Goal: Information Seeking & Learning: Learn about a topic

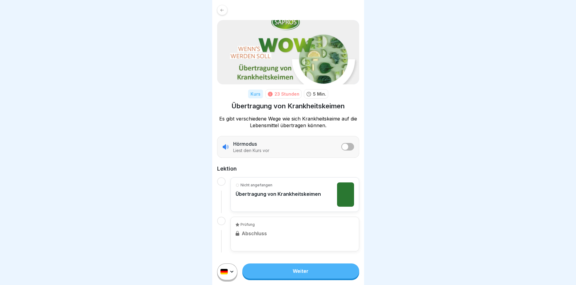
scroll to position [5, 0]
click at [306, 275] on link "Weiter" at bounding box center [300, 271] width 117 height 15
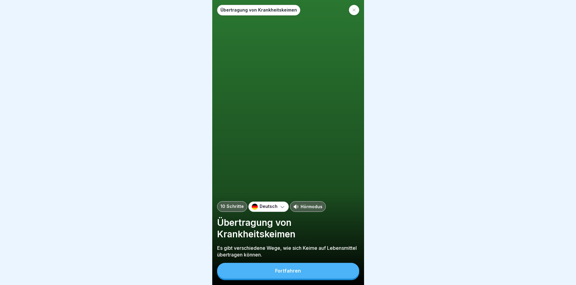
click at [307, 275] on button "Fortfahren" at bounding box center [288, 271] width 142 height 16
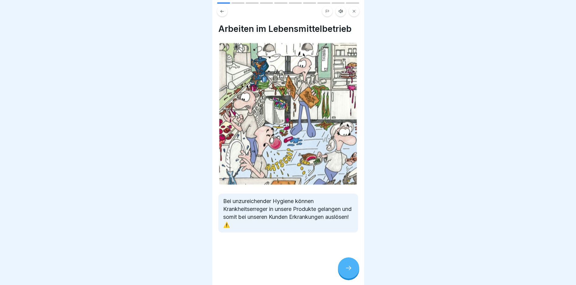
click at [352, 269] on div at bounding box center [348, 267] width 21 height 21
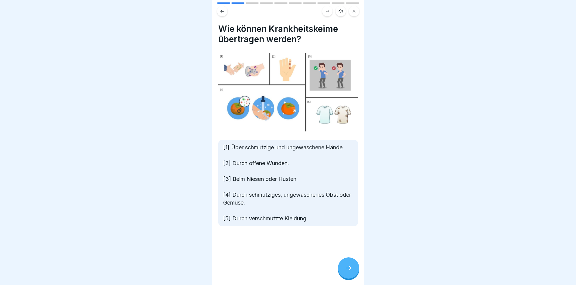
click at [352, 269] on div at bounding box center [348, 267] width 21 height 21
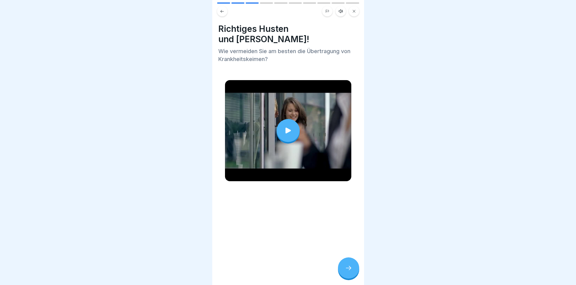
click at [352, 269] on div at bounding box center [348, 267] width 21 height 21
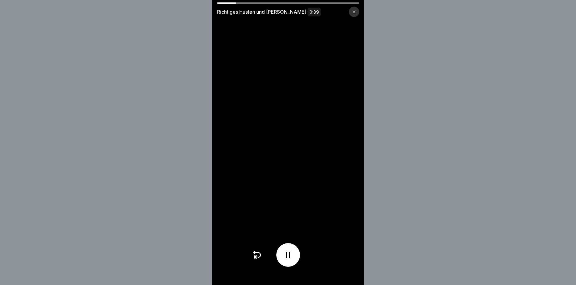
click at [307, 2] on video at bounding box center [288, 142] width 152 height 285
click at [356, 12] on icon at bounding box center [354, 12] width 4 height 4
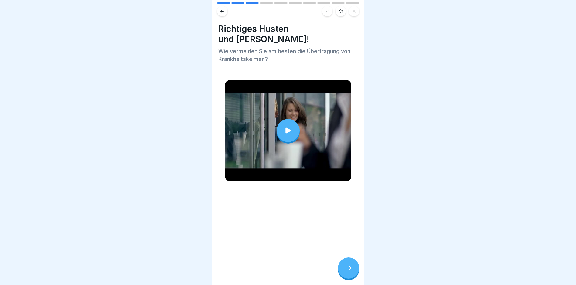
click at [353, 275] on div at bounding box center [348, 267] width 21 height 21
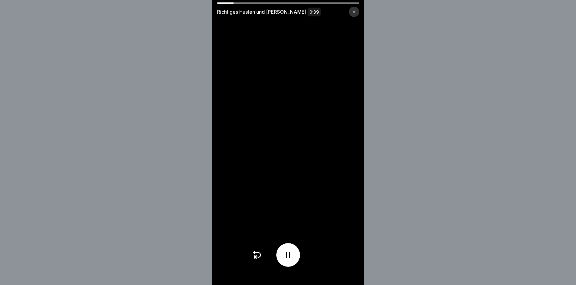
scroll to position [5, 0]
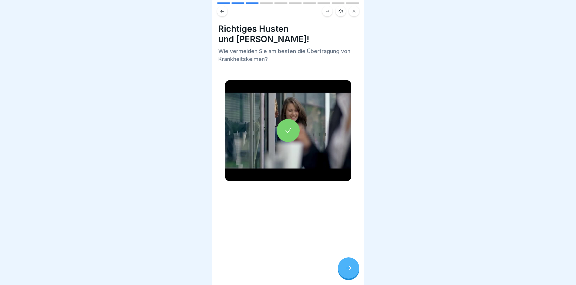
click at [343, 269] on div at bounding box center [348, 267] width 21 height 21
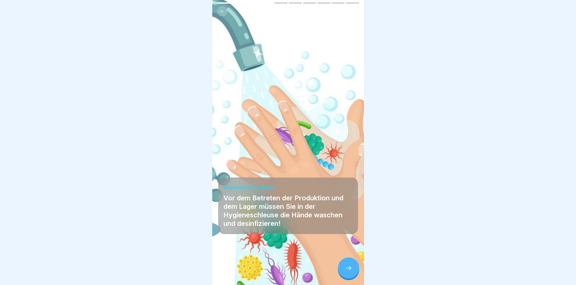
click at [344, 266] on div at bounding box center [348, 267] width 21 height 21
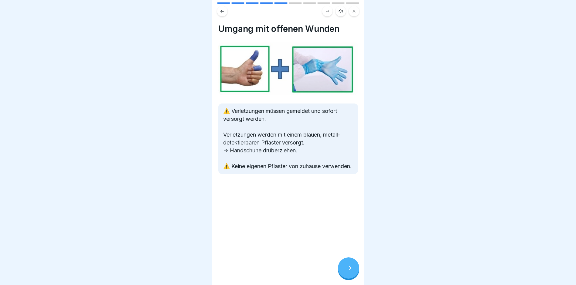
click at [344, 266] on div at bounding box center [348, 267] width 21 height 21
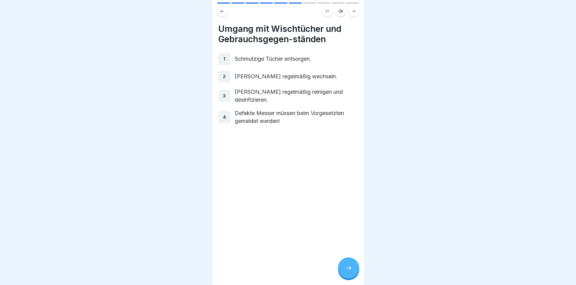
click at [344, 266] on div at bounding box center [348, 267] width 21 height 21
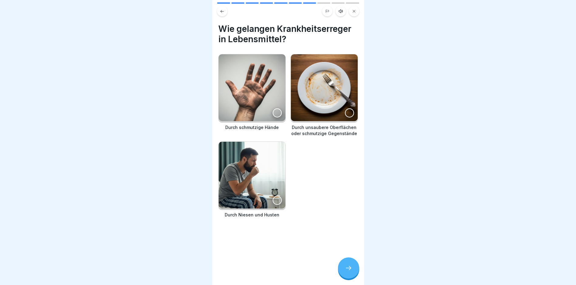
click at [344, 266] on div at bounding box center [348, 267] width 21 height 21
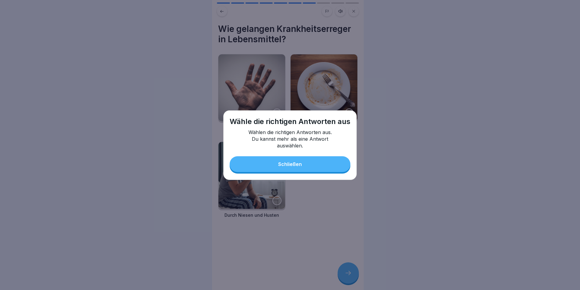
click at [301, 166] on div "Schließen" at bounding box center [290, 163] width 24 height 5
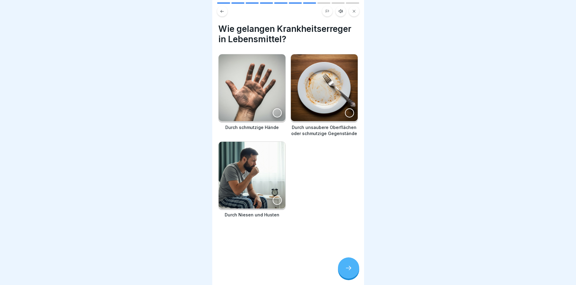
click at [275, 115] on div at bounding box center [277, 112] width 9 height 9
click at [345, 112] on div at bounding box center [349, 112] width 9 height 9
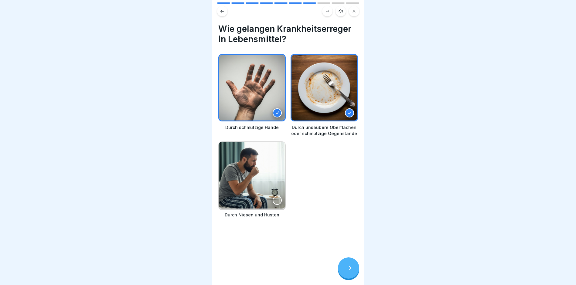
click at [277, 198] on div at bounding box center [277, 200] width 9 height 9
click at [350, 272] on icon at bounding box center [348, 267] width 7 height 7
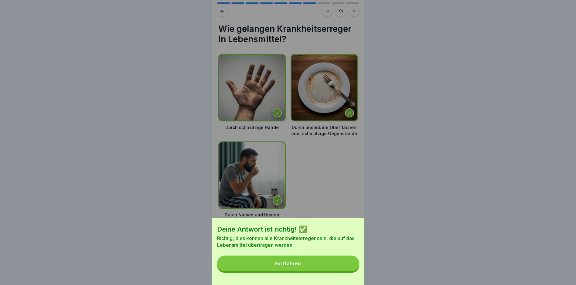
click at [305, 267] on button "Fortfahren" at bounding box center [288, 264] width 142 height 16
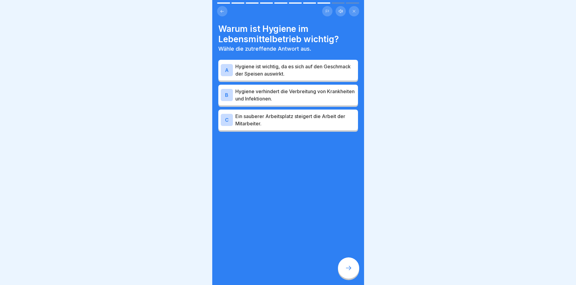
click at [329, 99] on p "Hygiene verhindert die Verbreitung von Krankheiten und Infektionen." at bounding box center [295, 95] width 120 height 15
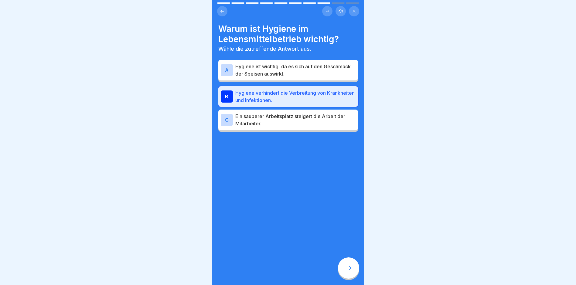
click at [343, 271] on div at bounding box center [348, 267] width 21 height 21
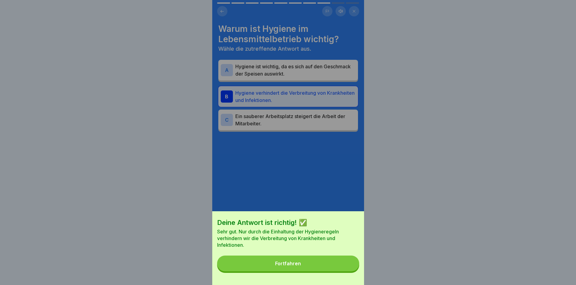
click at [265, 267] on button "Fortfahren" at bounding box center [288, 264] width 142 height 16
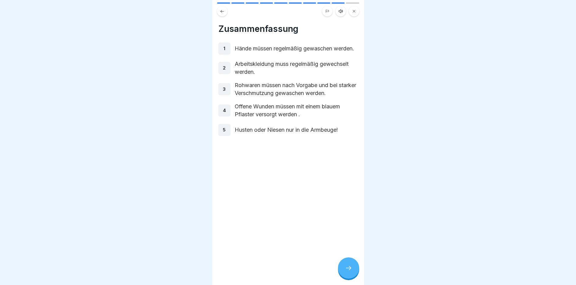
click at [344, 269] on div at bounding box center [348, 267] width 21 height 21
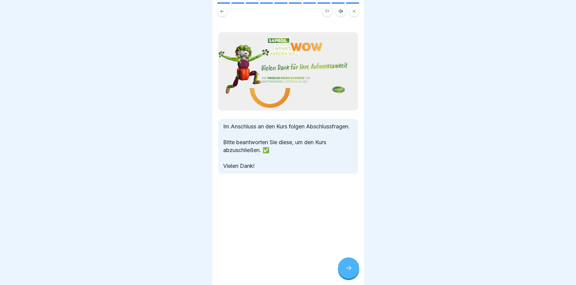
click at [344, 269] on div at bounding box center [348, 267] width 21 height 21
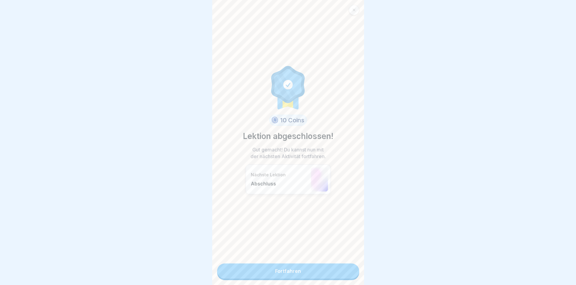
click at [301, 269] on link "Fortfahren" at bounding box center [288, 271] width 142 height 15
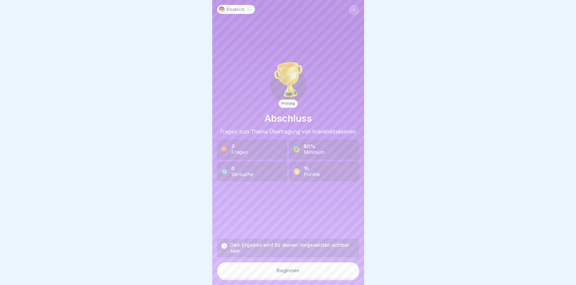
click at [300, 271] on button "Beginnen" at bounding box center [288, 270] width 142 height 16
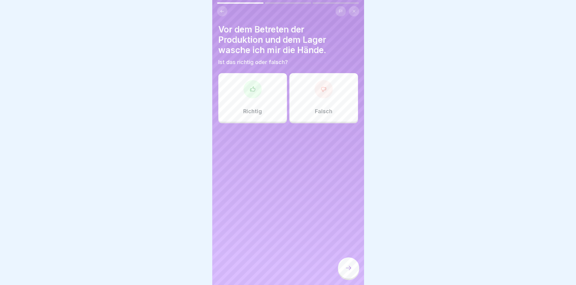
click at [249, 85] on div at bounding box center [252, 89] width 18 height 18
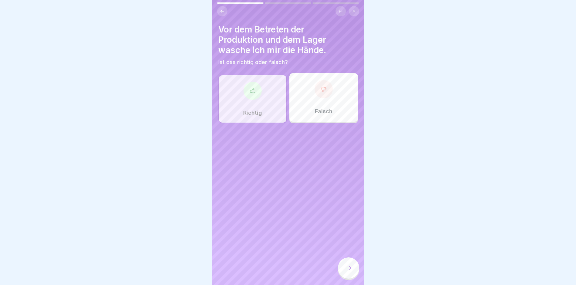
click at [348, 269] on div at bounding box center [348, 267] width 21 height 21
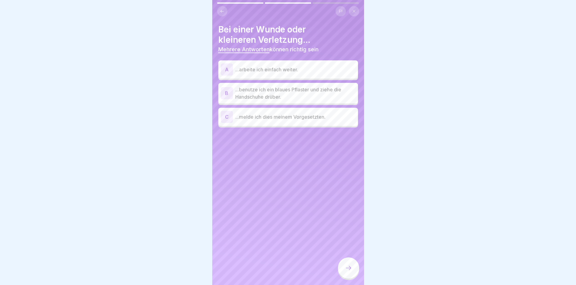
click at [307, 88] on p "...benutze ich ein blaues Pflaster und ziehe die Handschuhe drüber." at bounding box center [295, 93] width 120 height 15
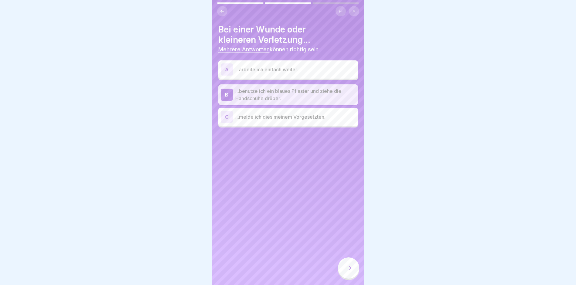
click at [347, 268] on div at bounding box center [348, 267] width 21 height 21
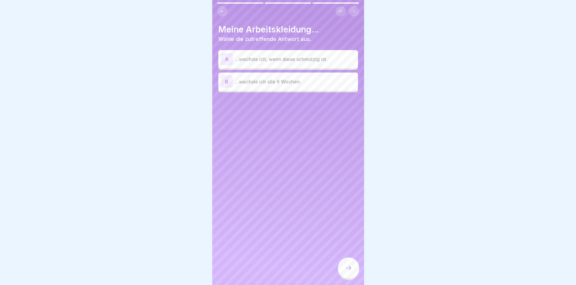
click at [294, 65] on div "A ...wechsle ich, wenn diese schmutzig ist." at bounding box center [288, 59] width 135 height 12
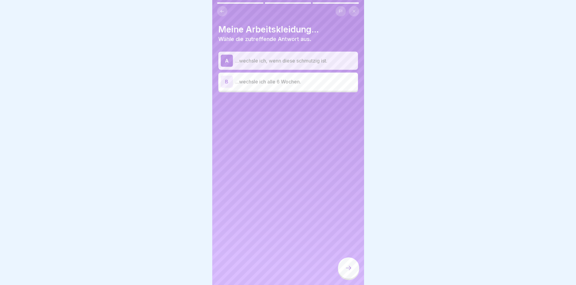
click at [353, 274] on div at bounding box center [348, 267] width 21 height 21
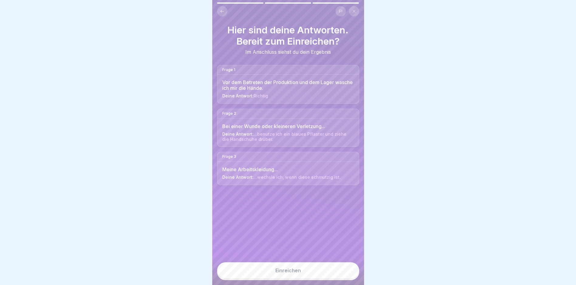
click at [288, 272] on button "Einreichen" at bounding box center [288, 270] width 142 height 16
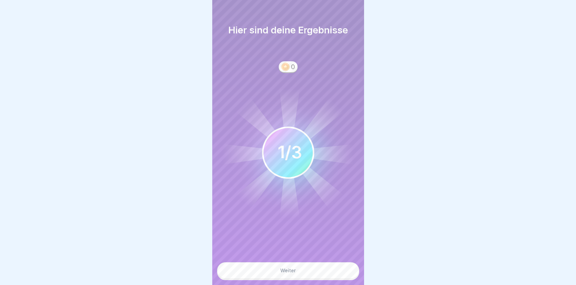
click at [284, 273] on div "Weiter" at bounding box center [288, 270] width 16 height 5
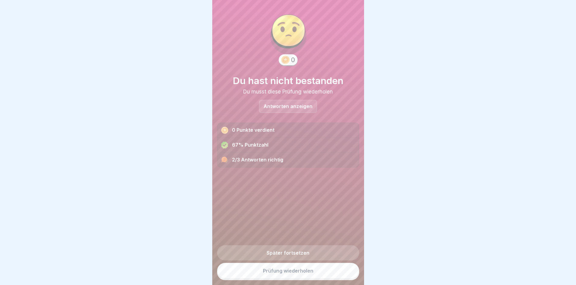
click at [284, 274] on link "Prüfung wiederholen" at bounding box center [288, 271] width 142 height 16
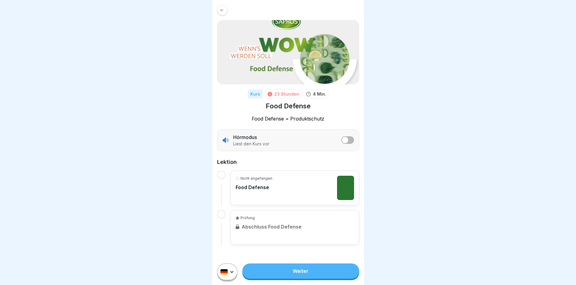
click at [277, 271] on link "Weiter" at bounding box center [300, 271] width 117 height 15
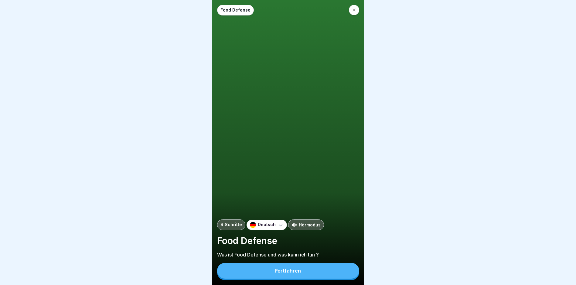
click at [277, 271] on button "Fortfahren" at bounding box center [288, 271] width 142 height 16
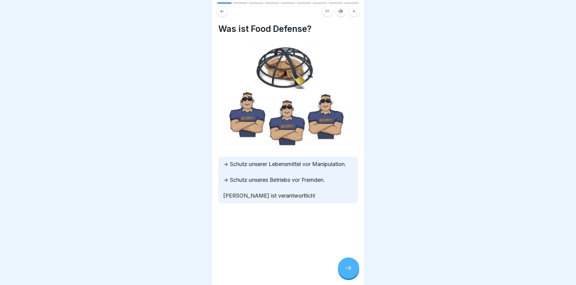
click at [344, 270] on div at bounding box center [348, 267] width 21 height 21
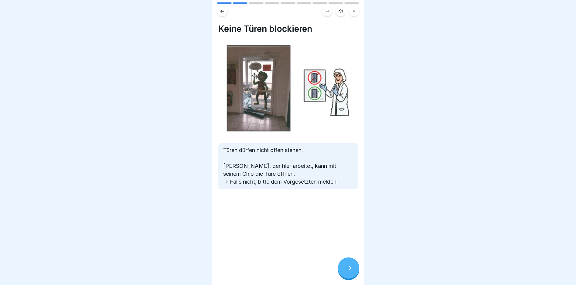
click at [345, 272] on icon at bounding box center [348, 267] width 7 height 7
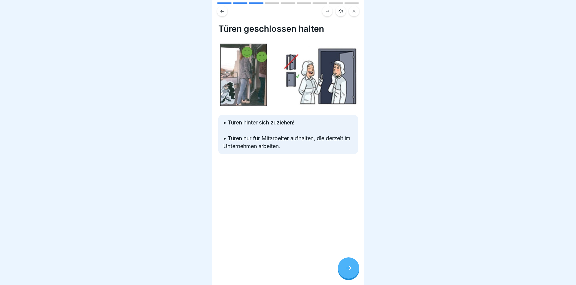
click at [345, 272] on icon at bounding box center [348, 267] width 7 height 7
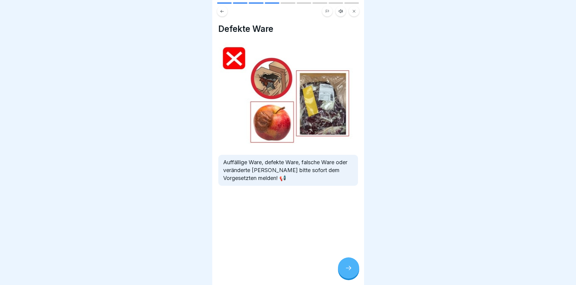
click at [345, 272] on icon at bounding box center [348, 267] width 7 height 7
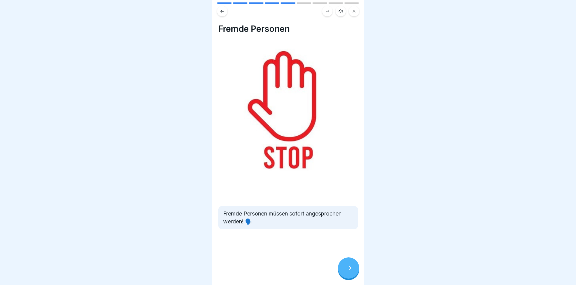
click at [345, 272] on icon at bounding box center [348, 267] width 7 height 7
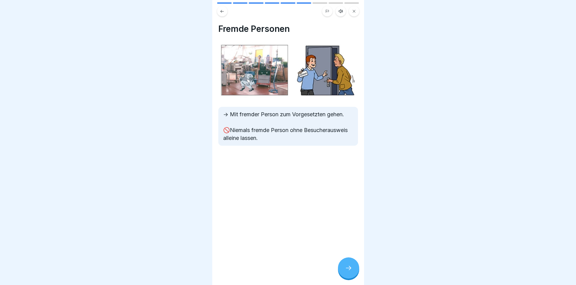
click at [345, 272] on icon at bounding box center [348, 267] width 7 height 7
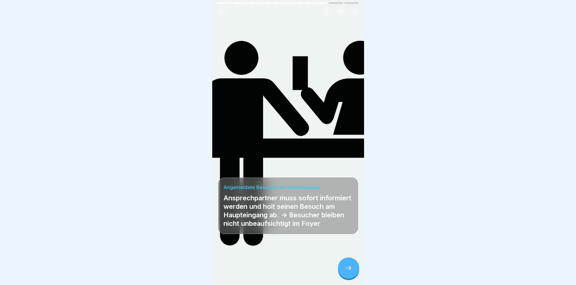
click at [345, 272] on icon at bounding box center [348, 267] width 7 height 7
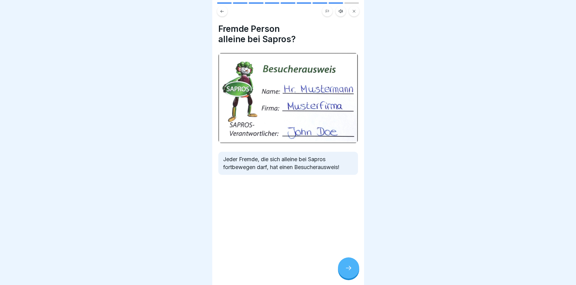
click at [345, 272] on icon at bounding box center [348, 267] width 7 height 7
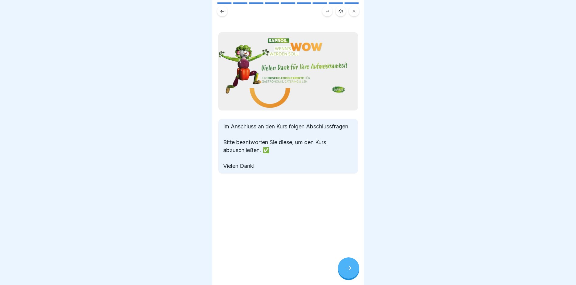
click at [345, 272] on icon at bounding box center [348, 267] width 7 height 7
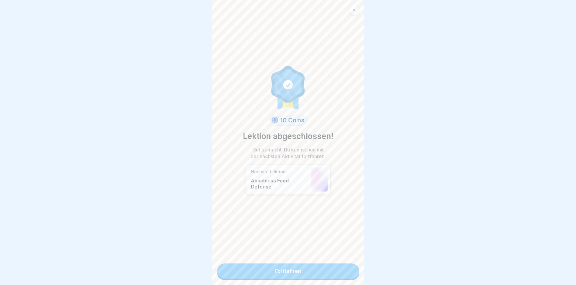
click at [327, 276] on link "Fortfahren" at bounding box center [288, 271] width 142 height 15
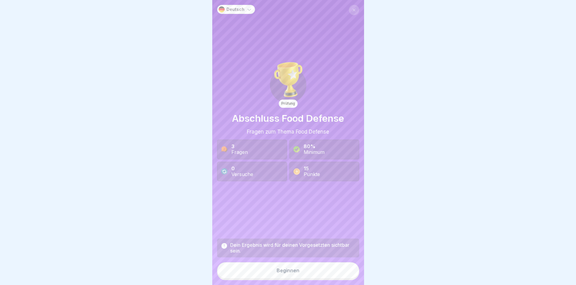
click at [327, 276] on button "Beginnen" at bounding box center [288, 270] width 142 height 16
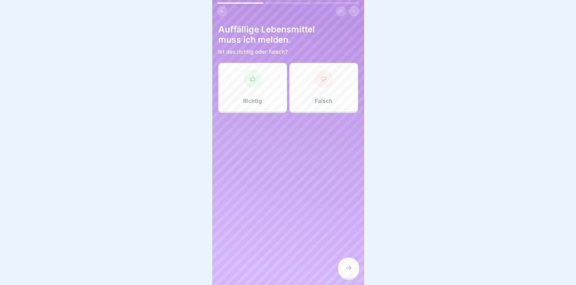
click at [252, 89] on div "Richtig" at bounding box center [252, 87] width 69 height 49
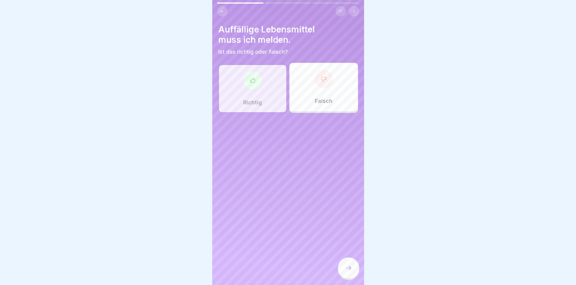
click at [343, 270] on div at bounding box center [348, 267] width 21 height 21
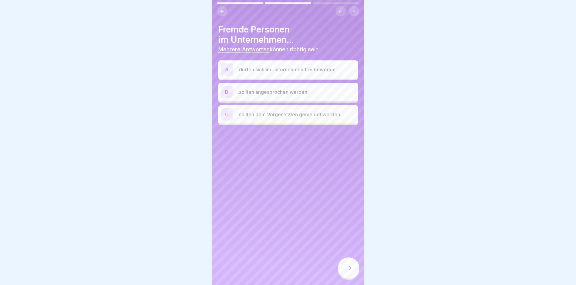
click at [257, 117] on p "...sollten dem Vorgesetzten gemeldet werden." at bounding box center [295, 114] width 120 height 7
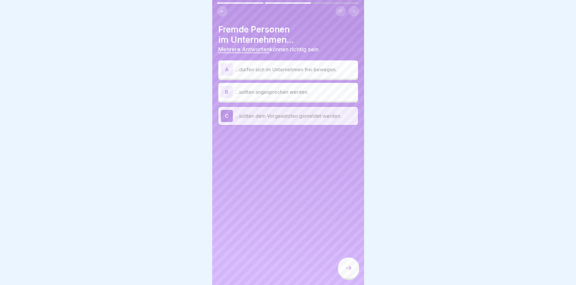
click at [261, 97] on div "B ...sollten angesprochen werden." at bounding box center [288, 92] width 135 height 12
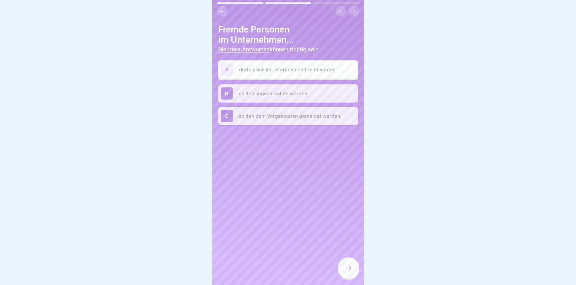
click at [352, 277] on div at bounding box center [348, 267] width 21 height 21
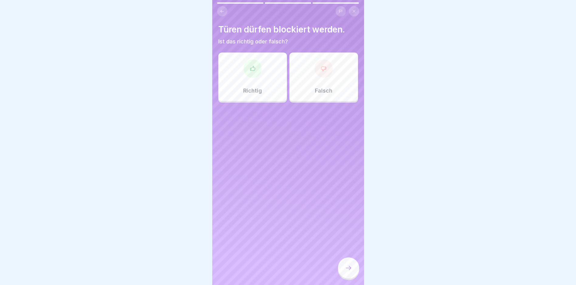
click at [340, 97] on div "Falsch" at bounding box center [323, 77] width 69 height 49
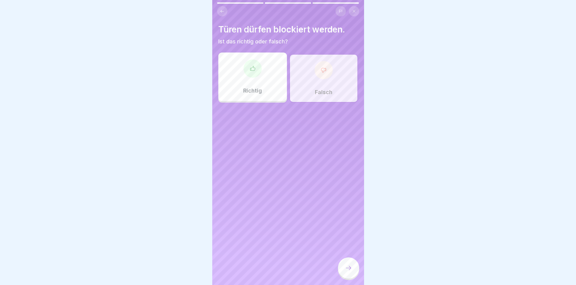
click at [349, 269] on div at bounding box center [348, 267] width 21 height 21
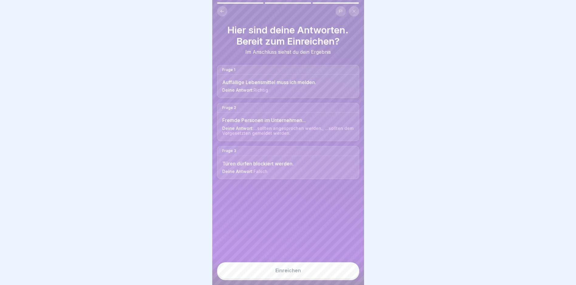
click at [288, 278] on button "Einreichen" at bounding box center [288, 270] width 142 height 16
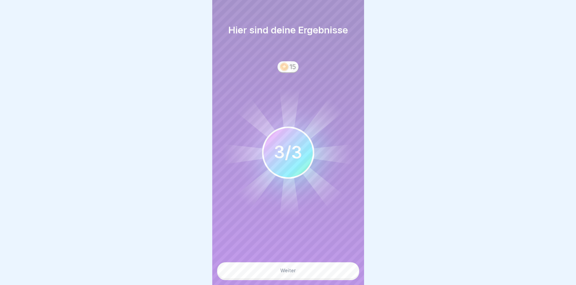
click at [289, 279] on button "Weiter" at bounding box center [288, 270] width 142 height 16
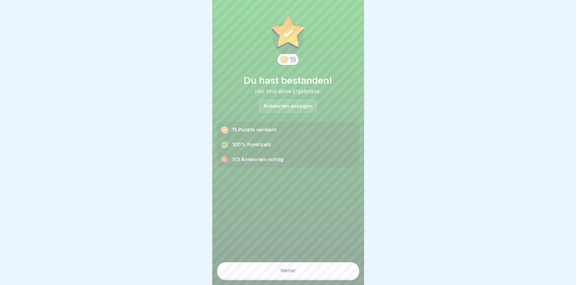
click at [299, 276] on button "Weiter" at bounding box center [288, 270] width 142 height 16
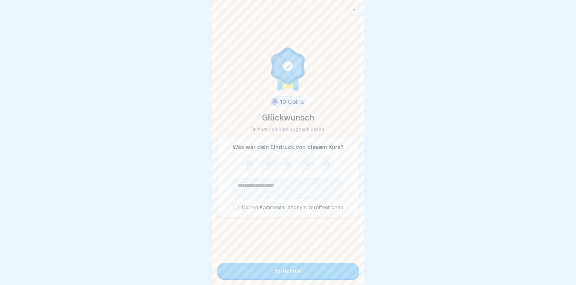
click at [299, 276] on button "Fortfahren" at bounding box center [288, 271] width 142 height 16
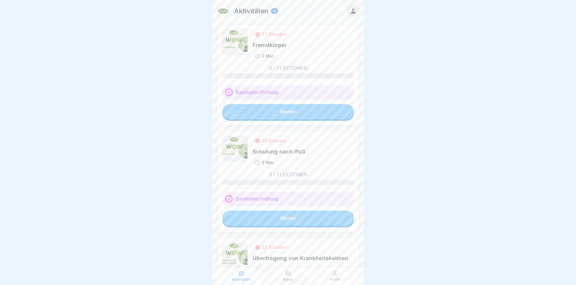
click at [261, 112] on link "Weiter" at bounding box center [288, 111] width 132 height 15
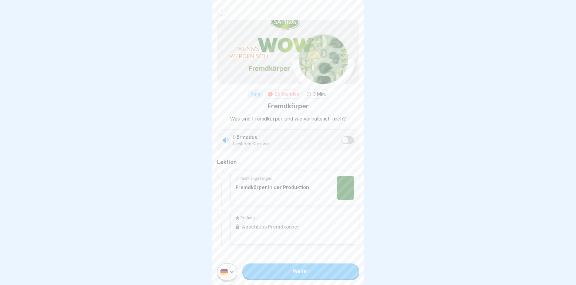
click at [297, 278] on link "Weiter" at bounding box center [300, 271] width 117 height 15
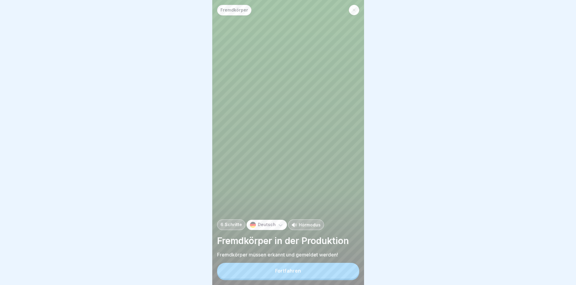
click at [293, 270] on button "Fortfahren" at bounding box center [288, 271] width 142 height 16
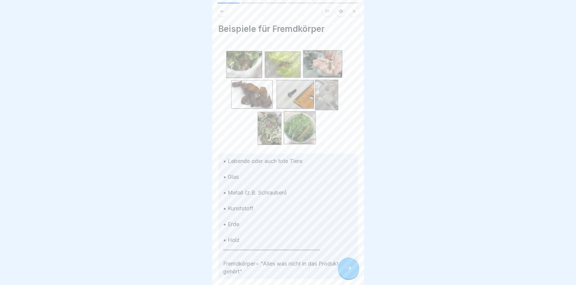
click at [351, 271] on icon at bounding box center [348, 267] width 7 height 7
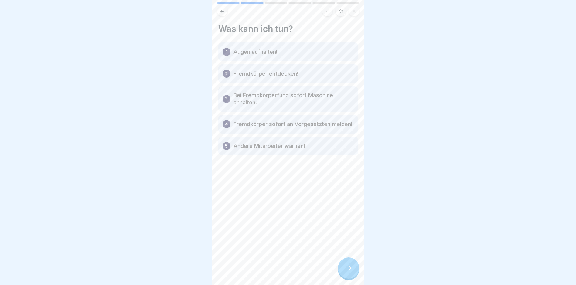
click at [351, 271] on icon at bounding box center [348, 267] width 7 height 7
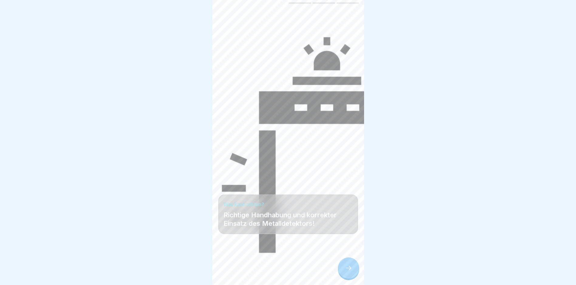
click at [351, 271] on icon at bounding box center [348, 267] width 7 height 7
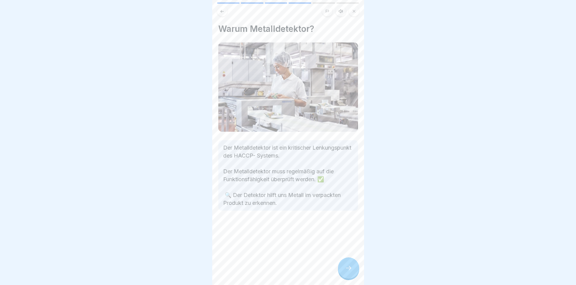
click at [351, 271] on icon at bounding box center [348, 267] width 7 height 7
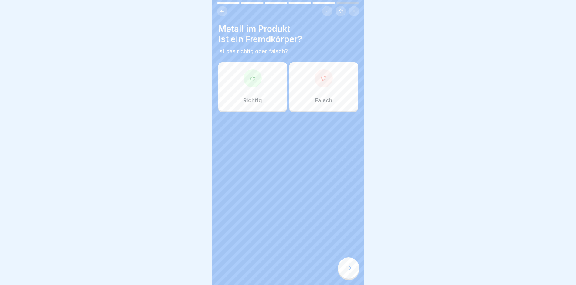
click at [245, 94] on div "Richtig" at bounding box center [252, 86] width 69 height 49
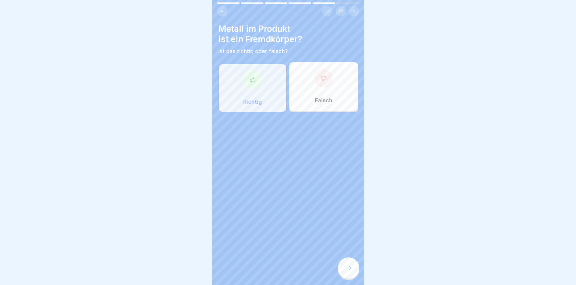
click at [346, 272] on icon at bounding box center [348, 267] width 7 height 7
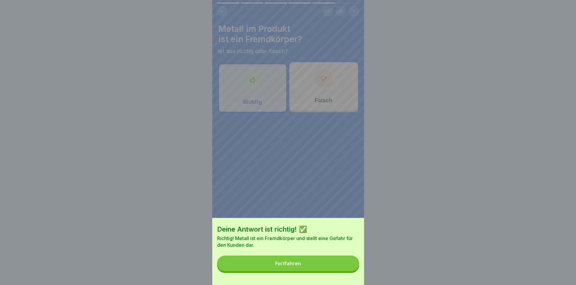
click at [308, 269] on button "Fortfahren" at bounding box center [288, 264] width 142 height 16
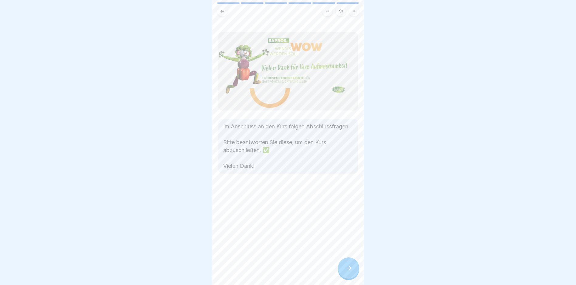
click at [346, 271] on icon at bounding box center [348, 267] width 7 height 7
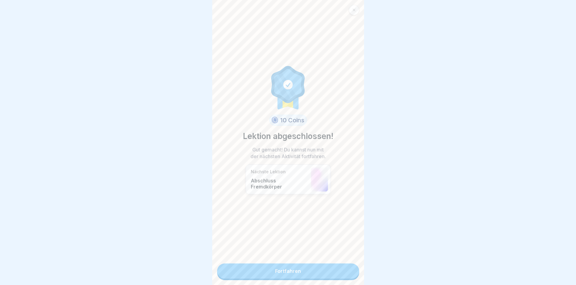
click at [303, 271] on link "Fortfahren" at bounding box center [288, 271] width 142 height 15
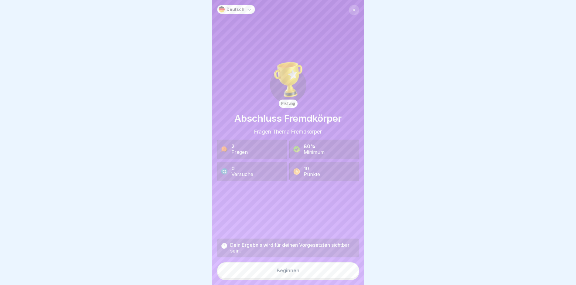
click at [303, 271] on button "Beginnen" at bounding box center [288, 270] width 142 height 16
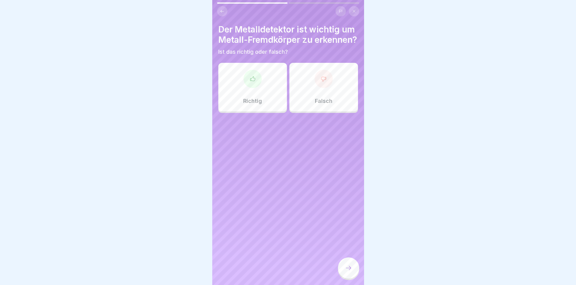
click at [259, 87] on div at bounding box center [252, 79] width 18 height 18
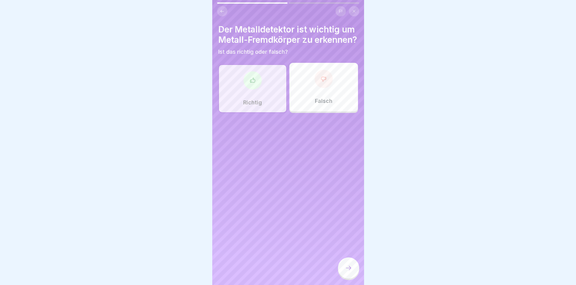
drag, startPoint x: 345, startPoint y: 272, endPoint x: 342, endPoint y: 268, distance: 4.8
click at [345, 272] on icon at bounding box center [348, 267] width 7 height 7
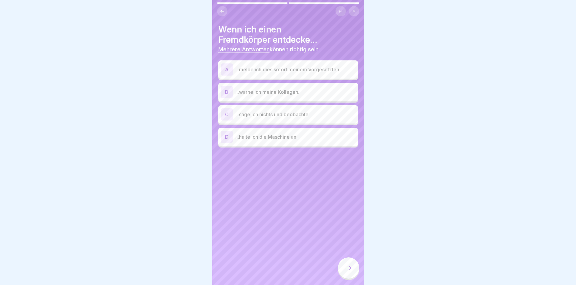
click at [295, 73] on div "A ...melde ich dies sofort meinem Vorgesetzten." at bounding box center [288, 69] width 135 height 12
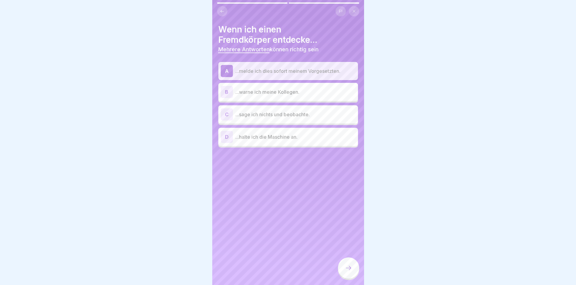
click at [266, 139] on p "...halte ich die Maschine an." at bounding box center [295, 136] width 120 height 7
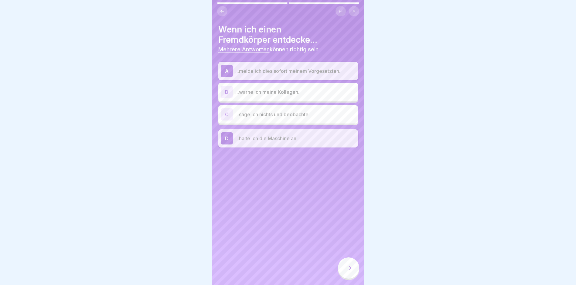
click at [350, 269] on div at bounding box center [348, 267] width 21 height 21
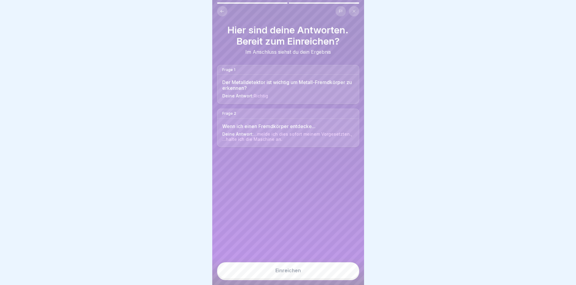
click at [314, 271] on button "Einreichen" at bounding box center [288, 270] width 142 height 16
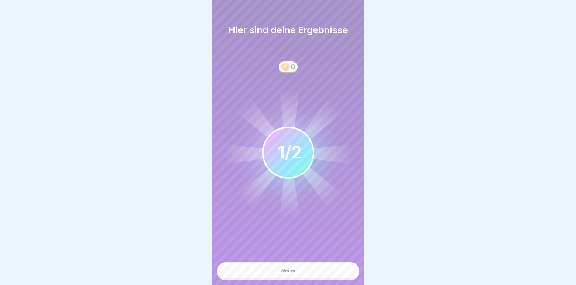
click at [306, 272] on button "Weiter" at bounding box center [288, 270] width 142 height 16
